Goal: Transaction & Acquisition: Purchase product/service

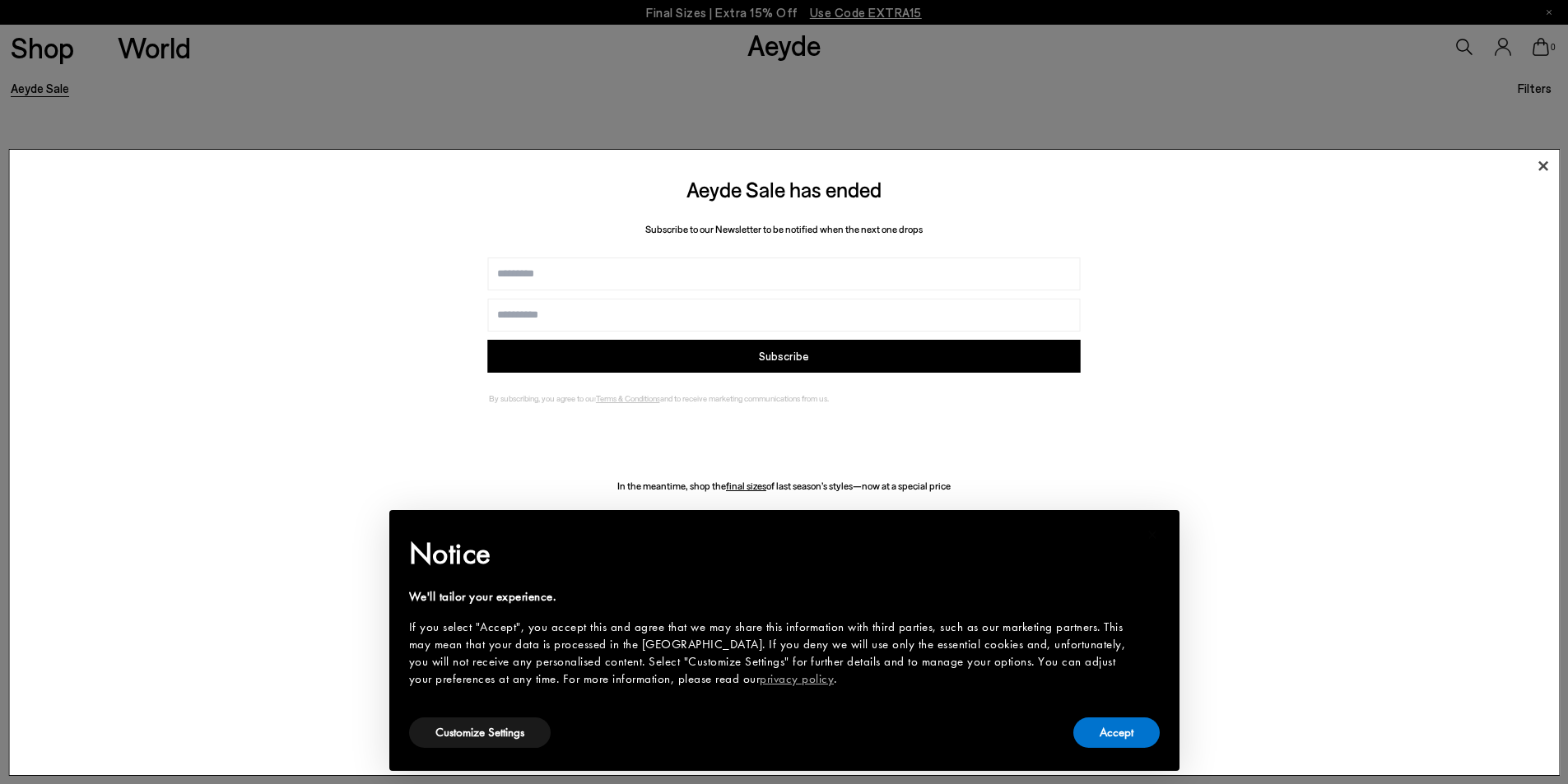
click at [1544, 164] on icon at bounding box center [1543, 165] width 10 height 10
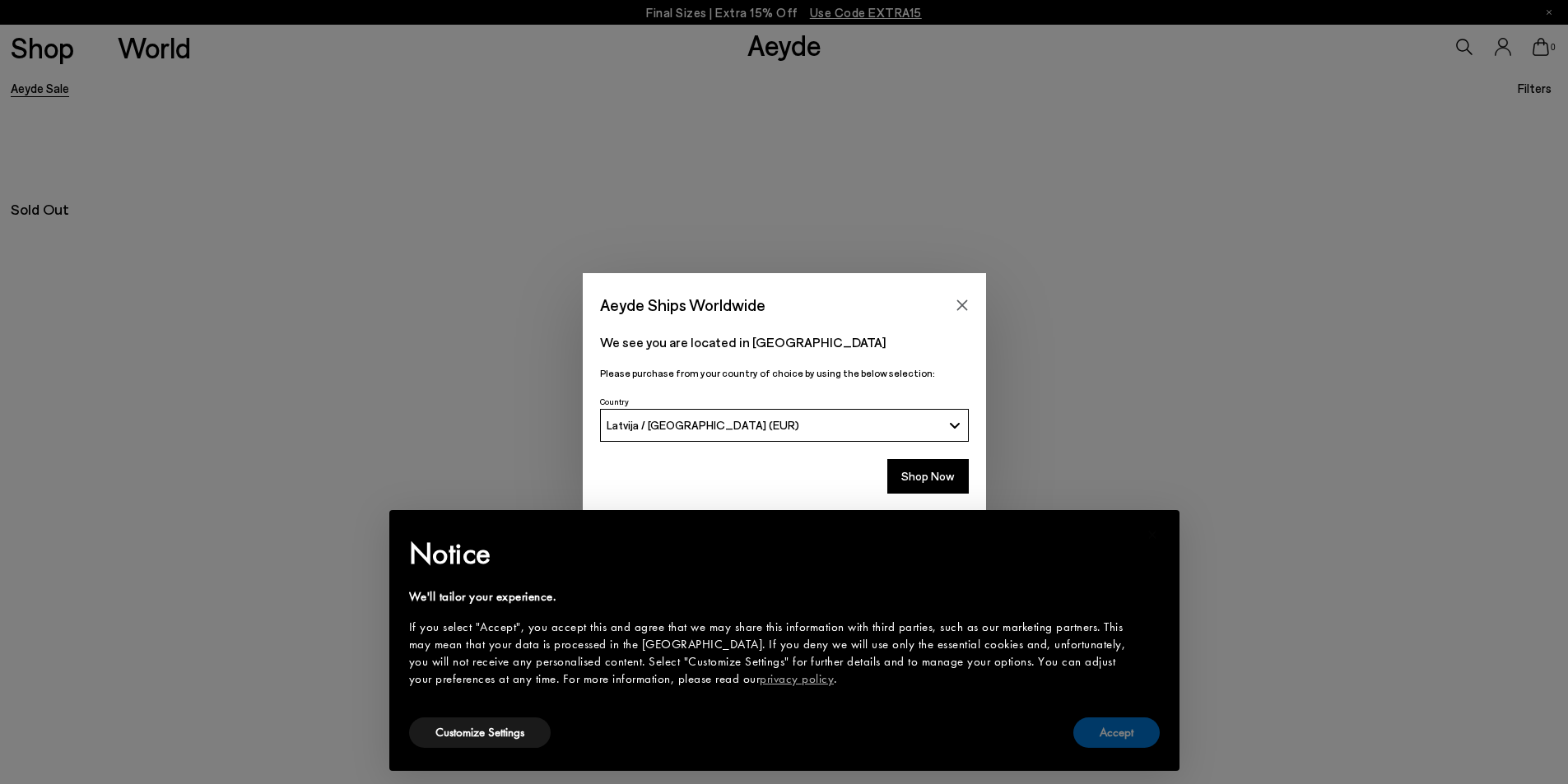
click at [1135, 732] on button "Accept" at bounding box center [1116, 732] width 87 height 30
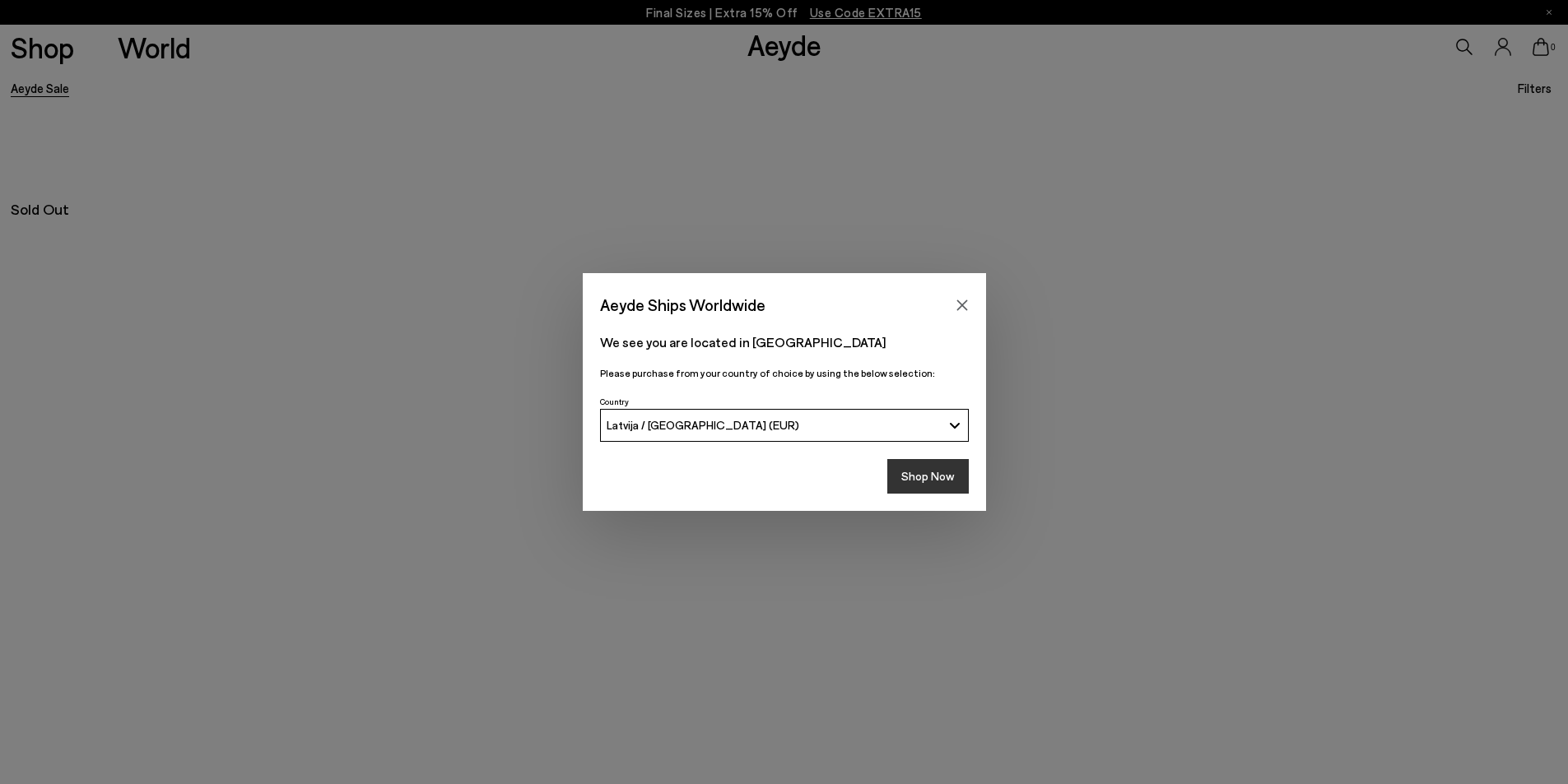
click at [948, 471] on button "Shop Now" at bounding box center [928, 476] width 82 height 35
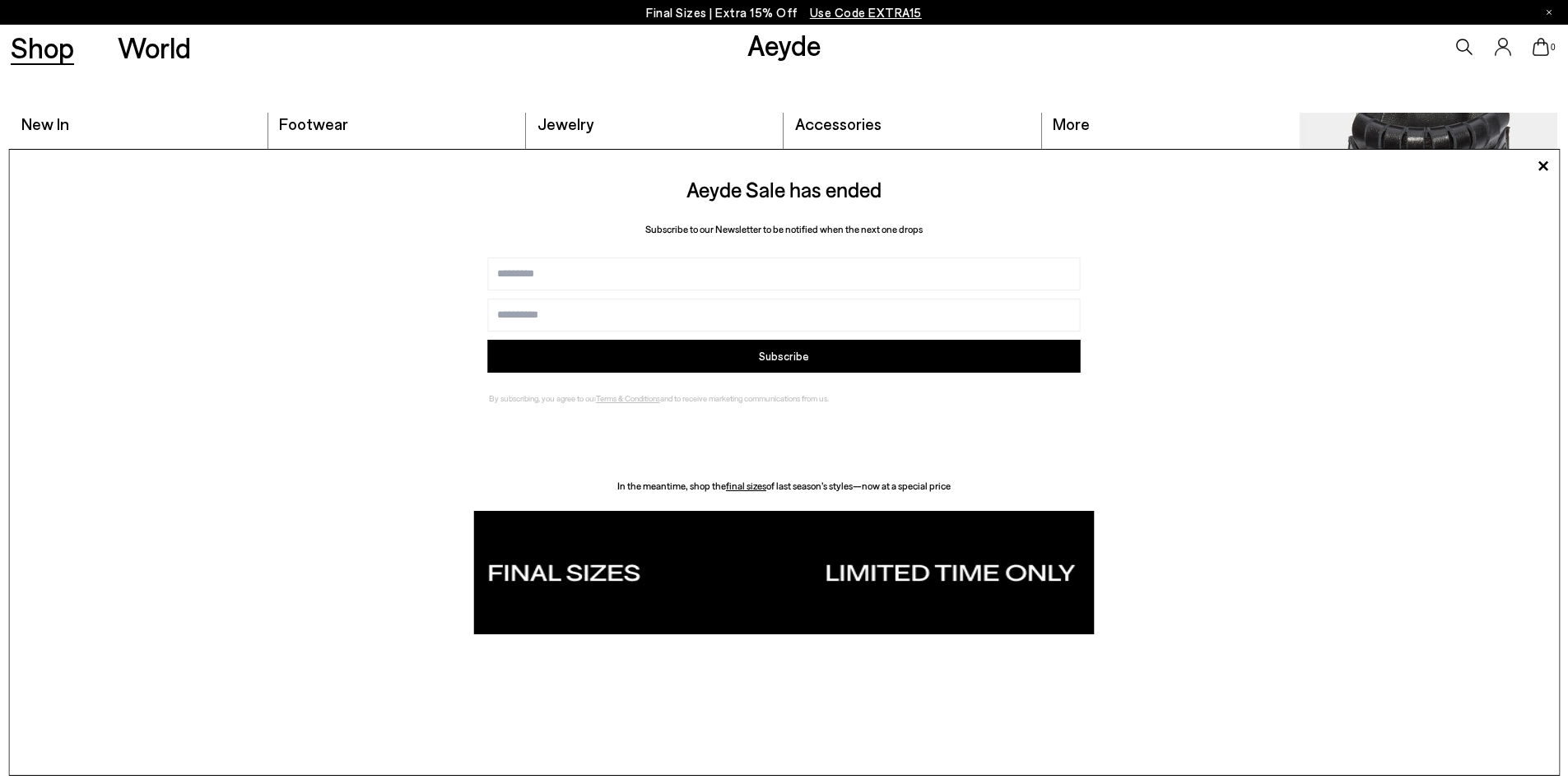
click at [66, 50] on link "Shop" at bounding box center [42, 48] width 63 height 29
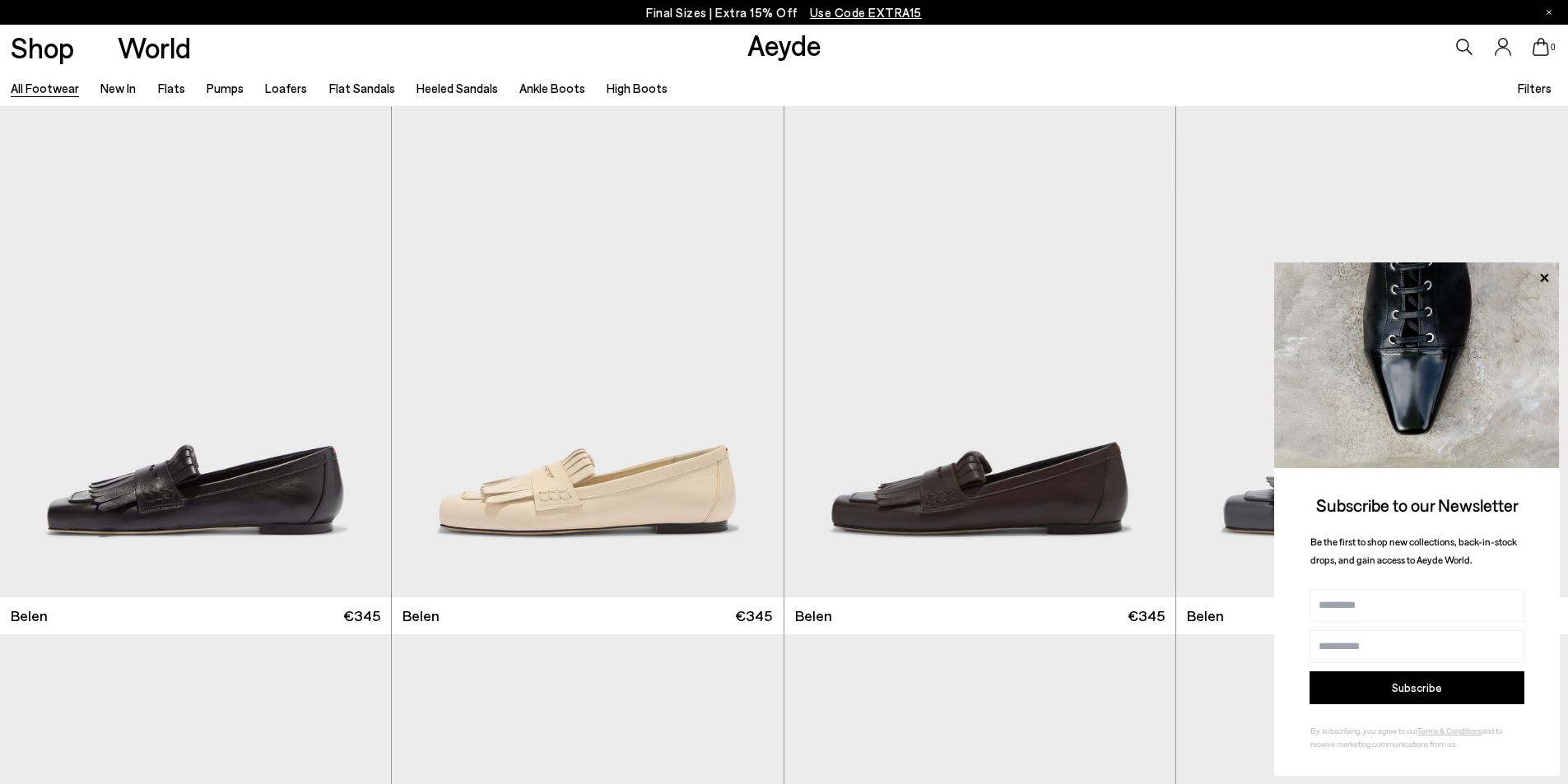
click at [834, 16] on span "Use Code EXTRA15" at bounding box center [865, 12] width 112 height 15
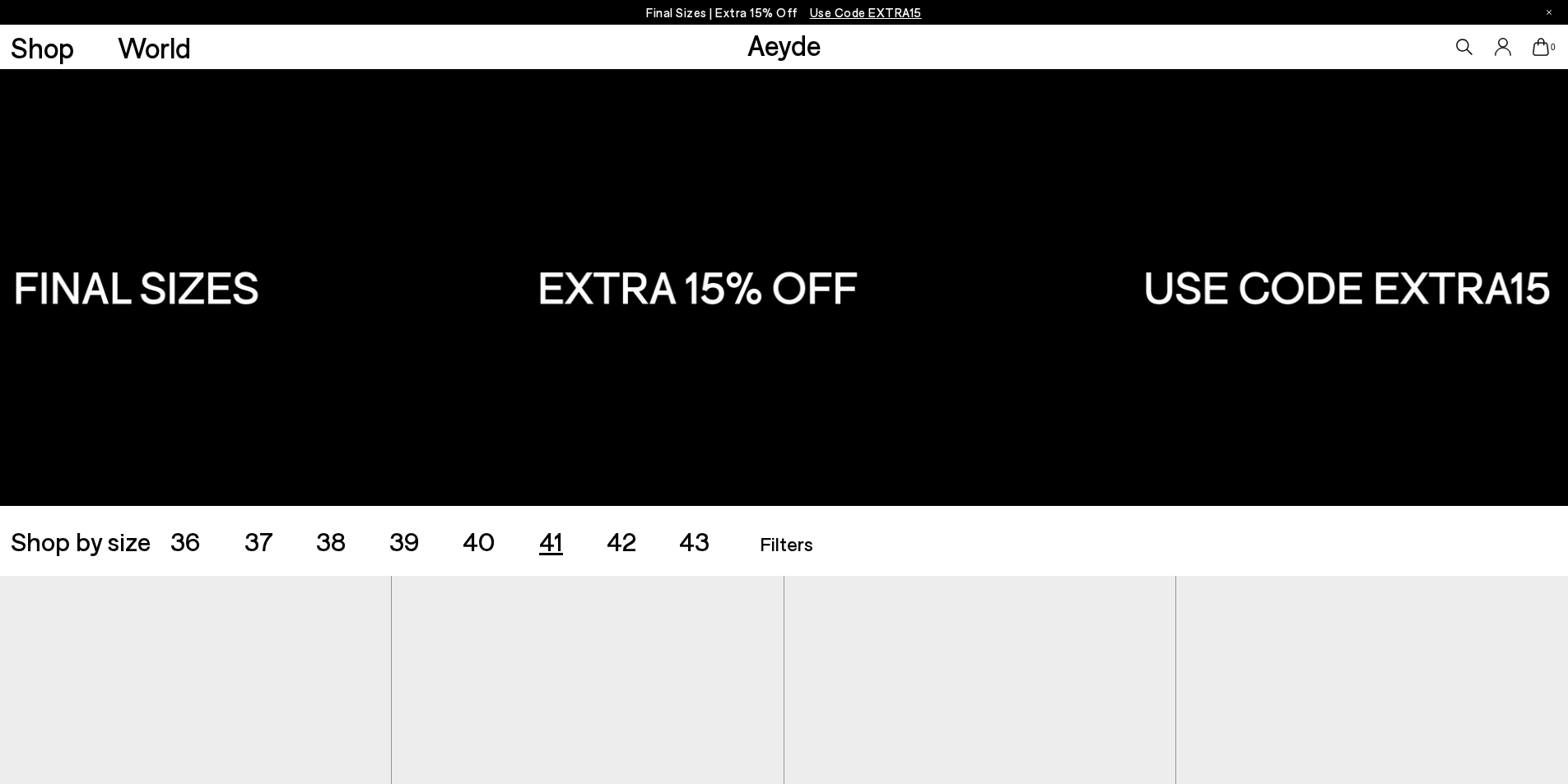
click at [557, 542] on span "41" at bounding box center [550, 540] width 24 height 31
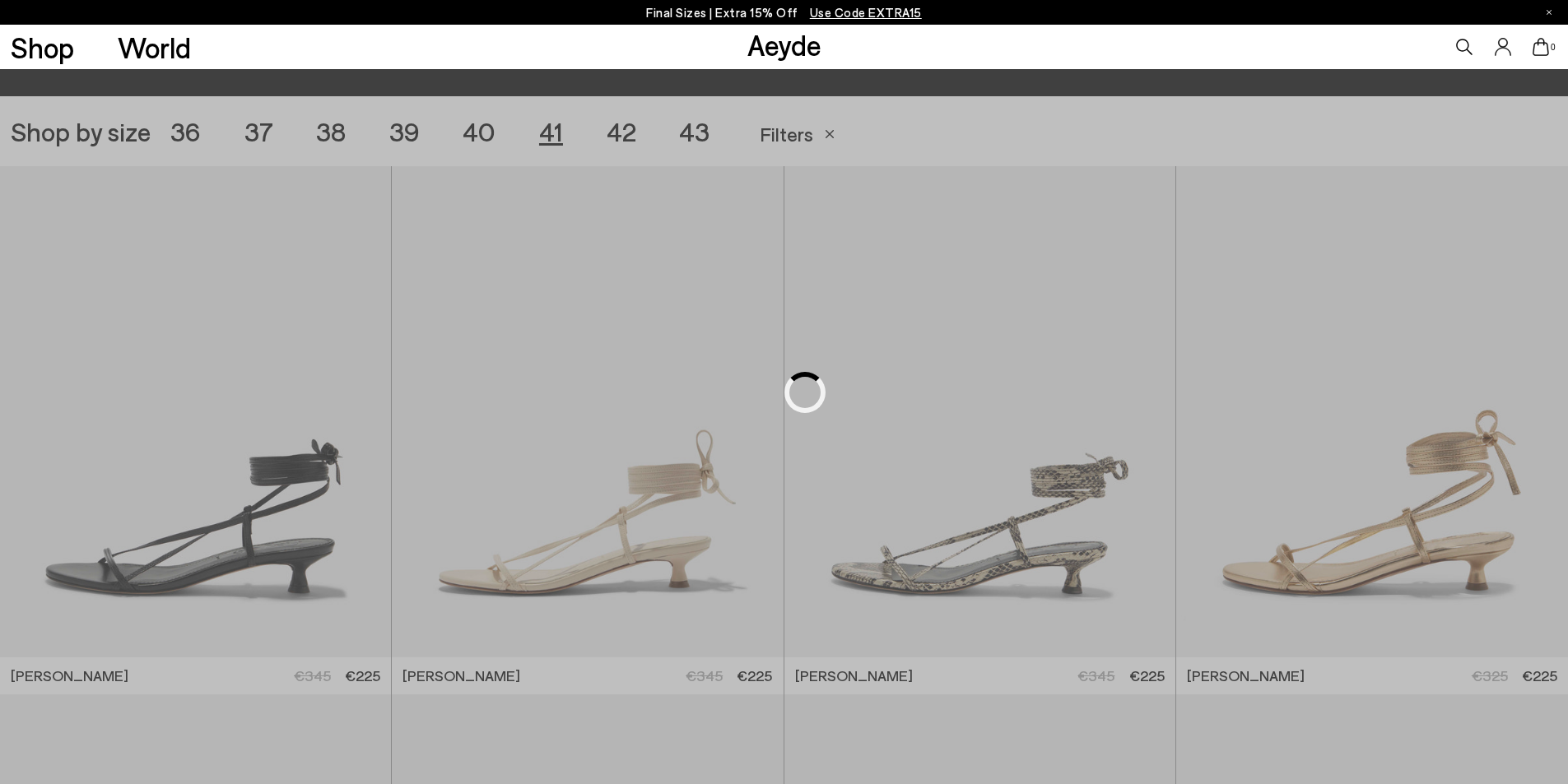
scroll to position [437, 0]
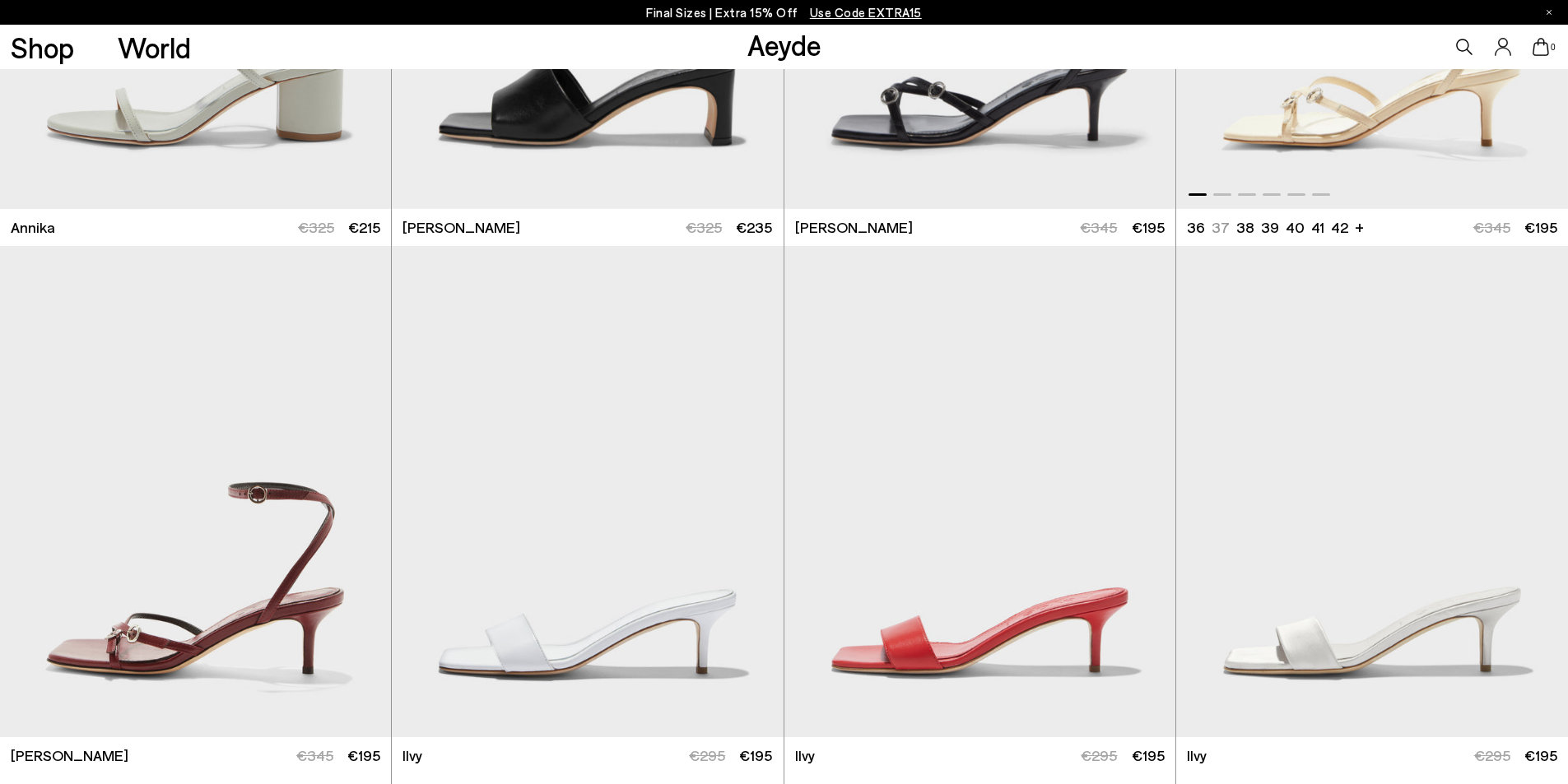
scroll to position [1506, 0]
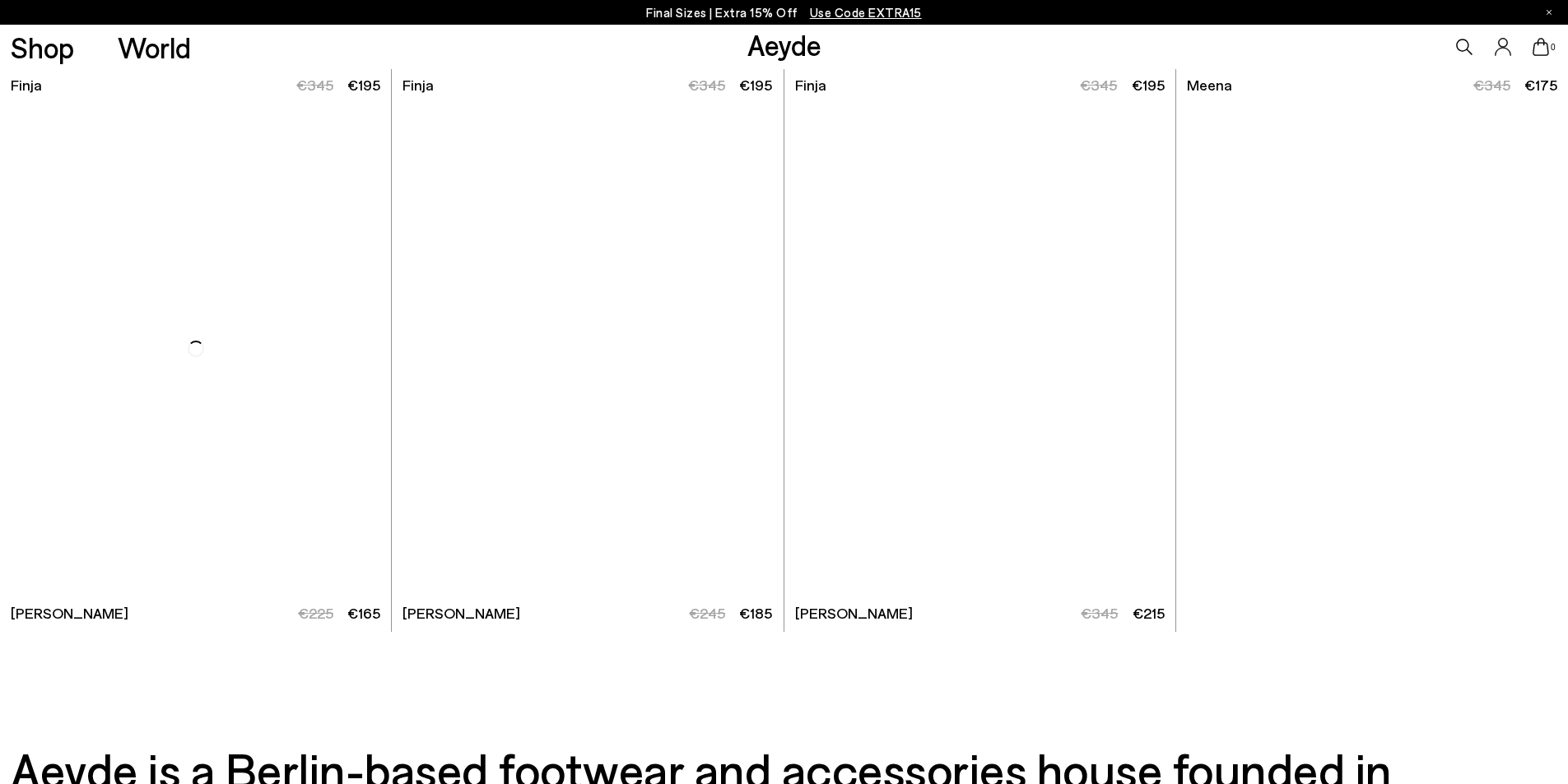
scroll to position [7230, 0]
